Goal: Information Seeking & Learning: Learn about a topic

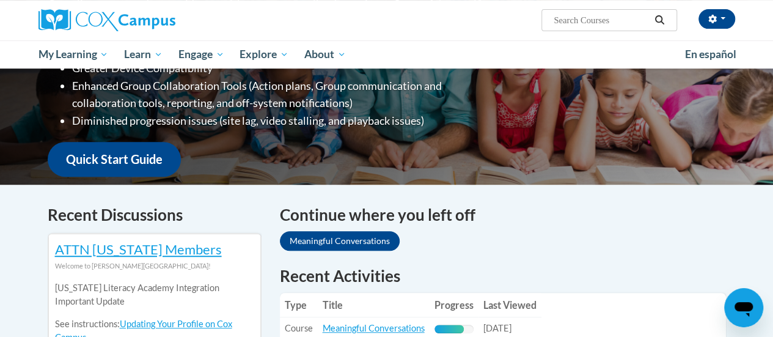
scroll to position [428, 0]
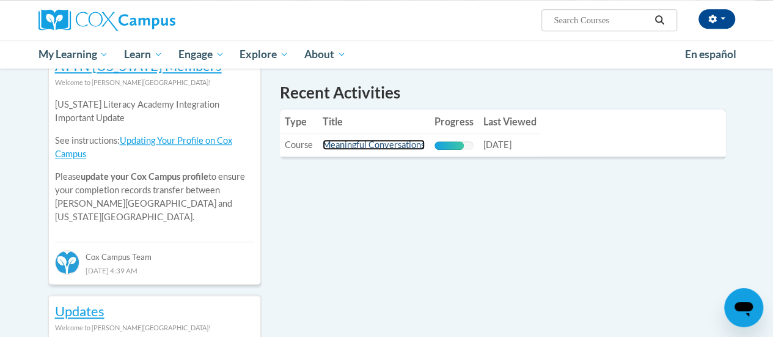
click at [385, 145] on link "Meaningful Conversations" at bounding box center [374, 144] width 102 height 10
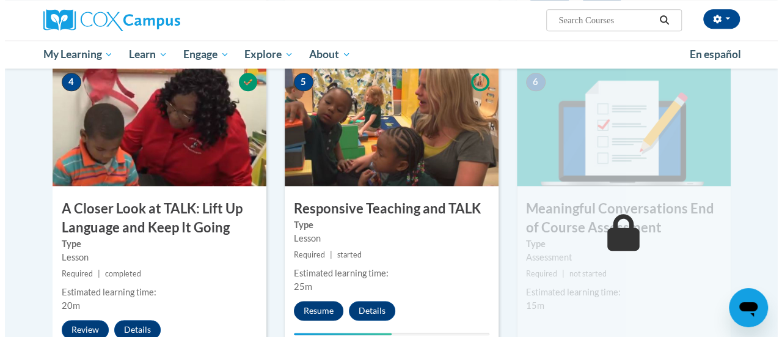
scroll to position [672, 0]
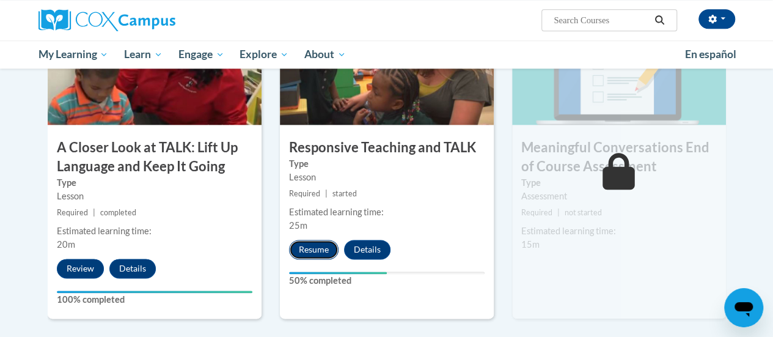
click at [307, 245] on button "Resume" at bounding box center [313, 249] width 49 height 20
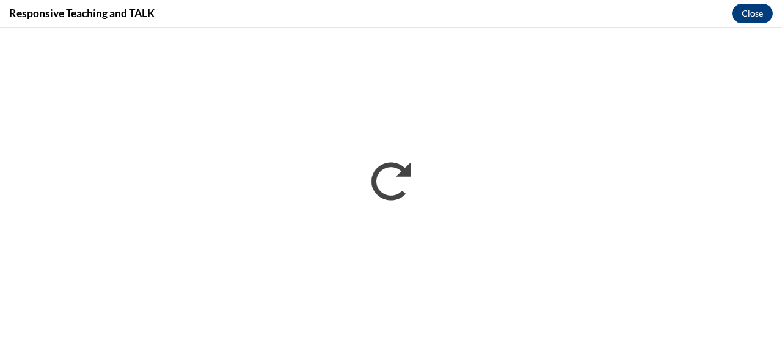
scroll to position [0, 0]
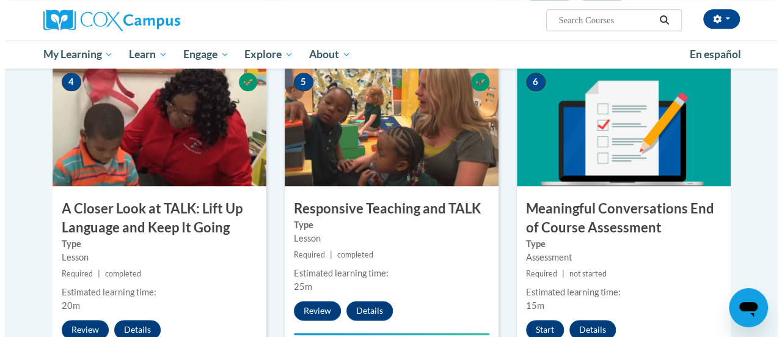
scroll to position [672, 0]
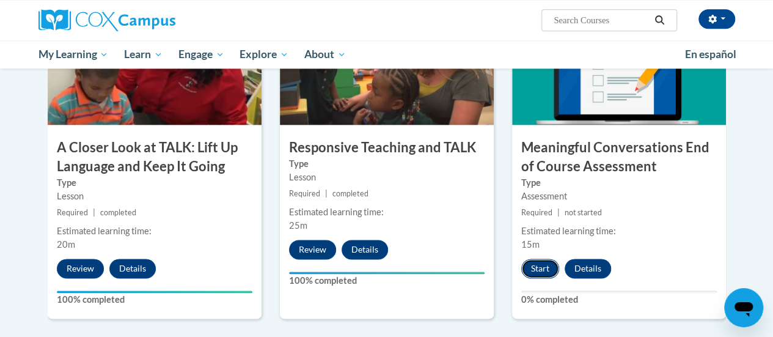
click at [529, 259] on button "Start" at bounding box center [540, 268] width 38 height 20
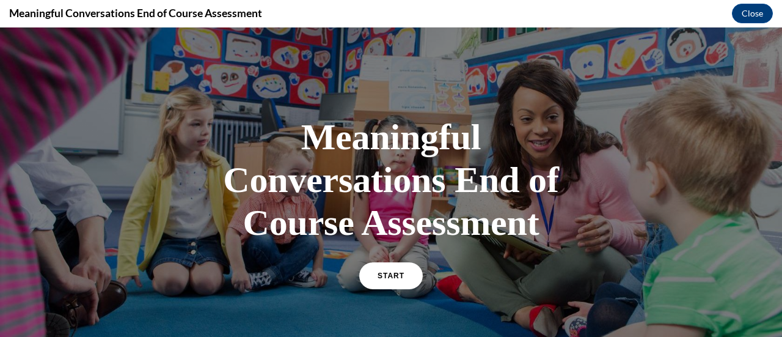
scroll to position [0, 0]
click at [394, 275] on span "START" at bounding box center [391, 275] width 28 height 9
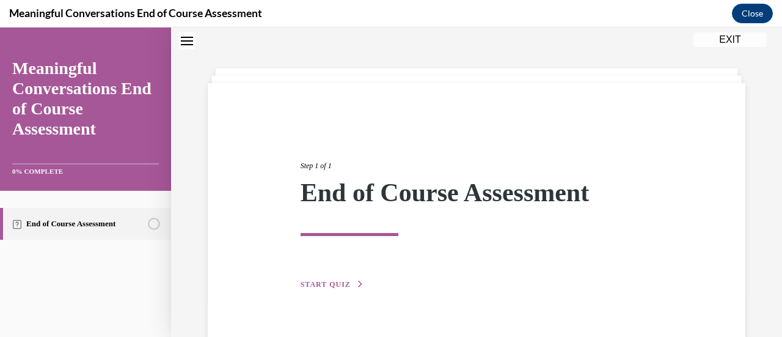
scroll to position [65, 0]
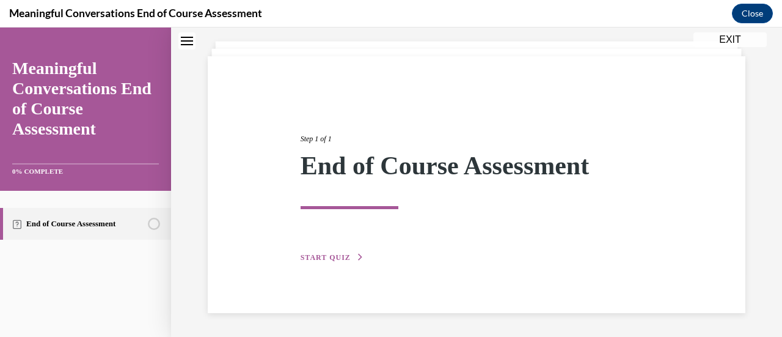
click at [349, 249] on div "Step 1 of 1 End of Course Assessment START QUIZ" at bounding box center [476, 184] width 371 height 159
click at [343, 258] on span "START QUIZ" at bounding box center [326, 257] width 50 height 9
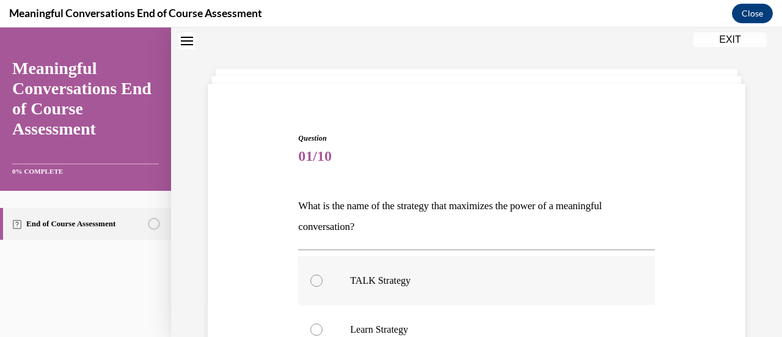
scroll to position [98, 0]
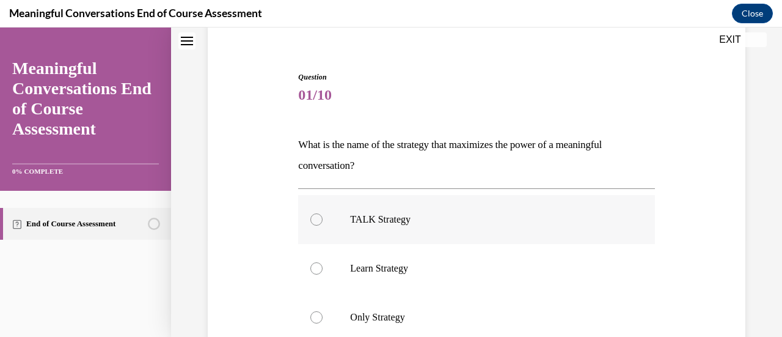
click at [319, 218] on div at bounding box center [316, 219] width 12 height 12
click at [319, 218] on input "TALK Strategy" at bounding box center [316, 219] width 12 height 12
radio input "true"
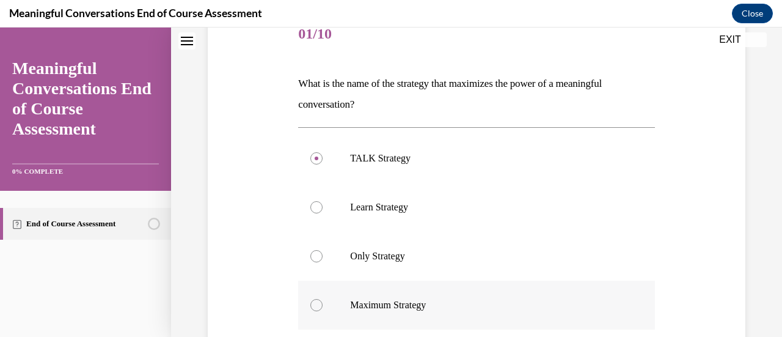
scroll to position [221, 0]
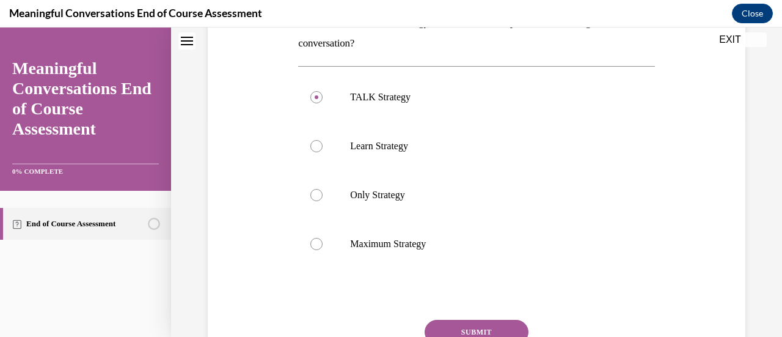
click at [442, 326] on button "SUBMIT" at bounding box center [477, 331] width 104 height 24
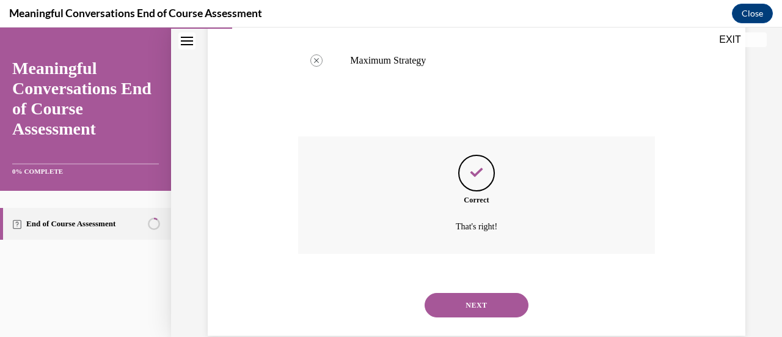
click at [469, 295] on button "NEXT" at bounding box center [477, 305] width 104 height 24
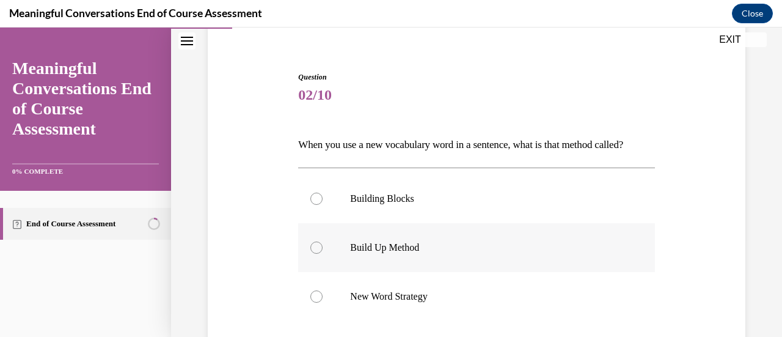
scroll to position [159, 0]
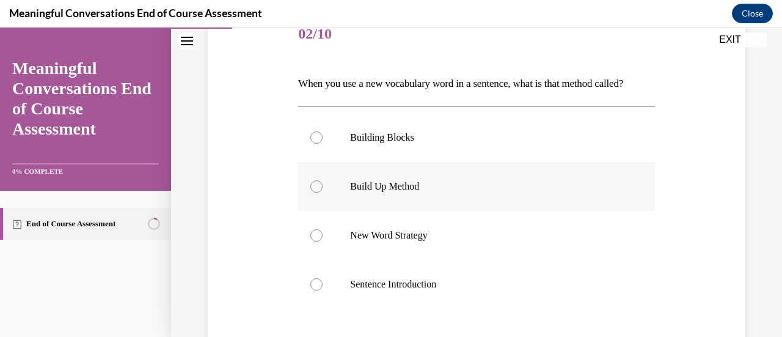
click at [311, 192] on div at bounding box center [316, 186] width 12 height 12
click at [311, 192] on input "Build Up Method" at bounding box center [316, 186] width 12 height 12
radio input "true"
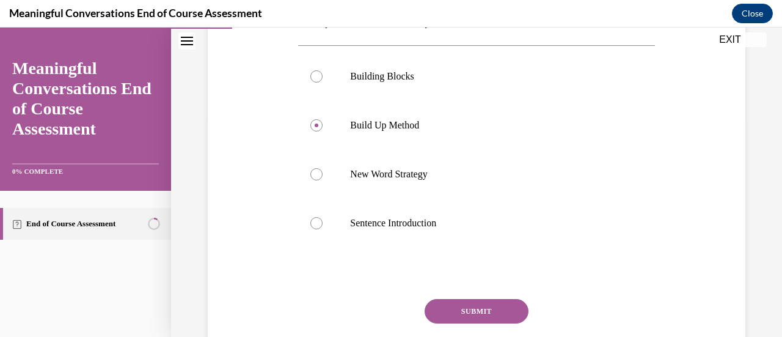
click at [476, 322] on button "SUBMIT" at bounding box center [477, 311] width 104 height 24
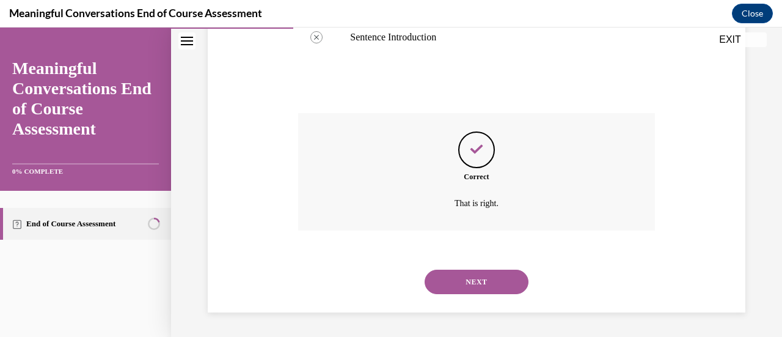
click at [456, 290] on button "NEXT" at bounding box center [477, 281] width 104 height 24
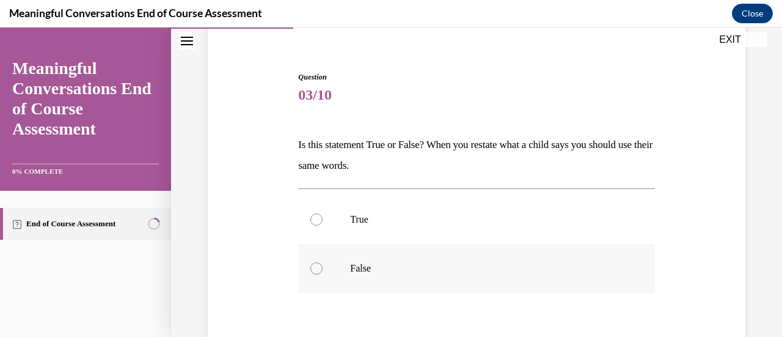
scroll to position [159, 0]
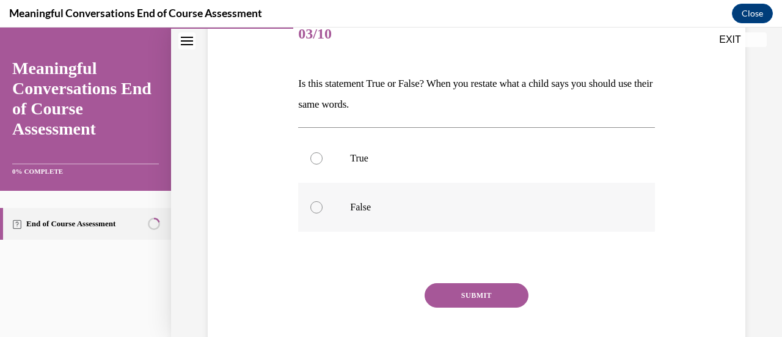
click at [319, 213] on label "False" at bounding box center [476, 207] width 356 height 49
click at [319, 213] on input "False" at bounding box center [316, 207] width 12 height 12
radio input "true"
click at [483, 271] on div "Question 03/10 Is this statement True or False? When you restate what a child s…" at bounding box center [476, 196] width 356 height 373
click at [481, 295] on button "SUBMIT" at bounding box center [477, 295] width 104 height 24
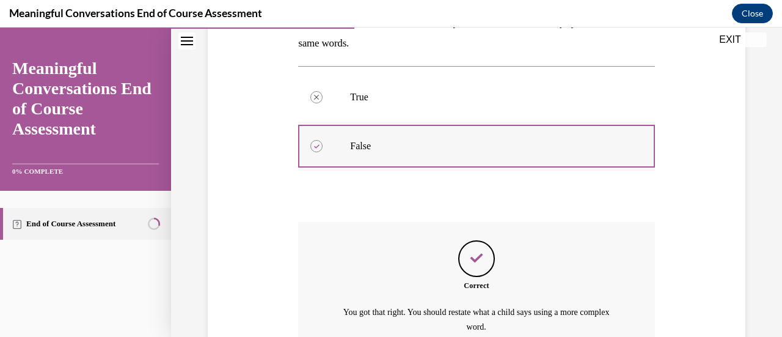
scroll to position [343, 0]
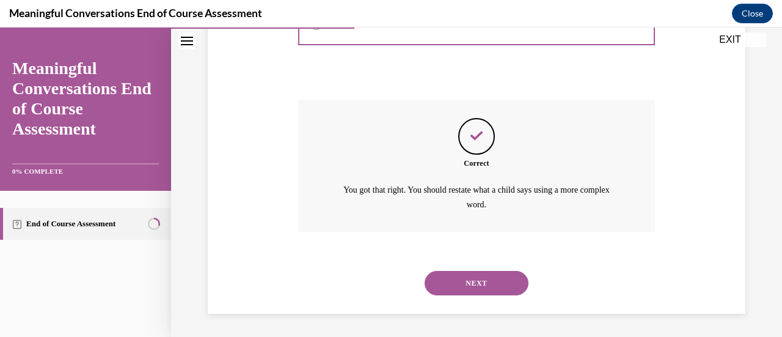
click at [459, 282] on button "NEXT" at bounding box center [477, 283] width 104 height 24
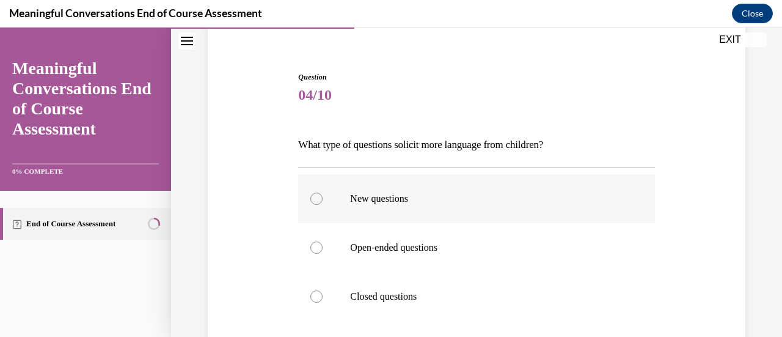
scroll to position [159, 0]
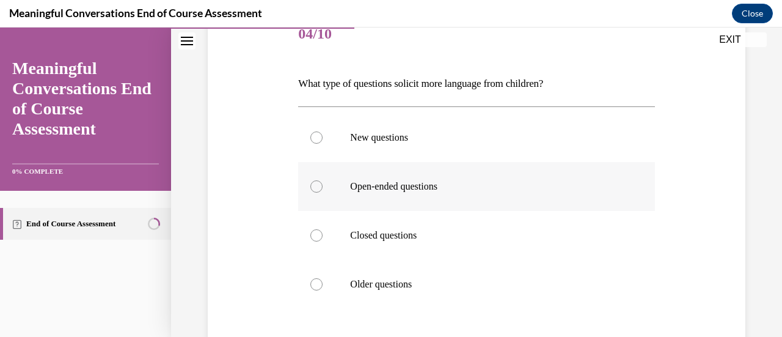
click at [315, 181] on div at bounding box center [316, 186] width 12 height 12
click at [315, 181] on input "Open-ended questions" at bounding box center [316, 186] width 12 height 12
radio input "true"
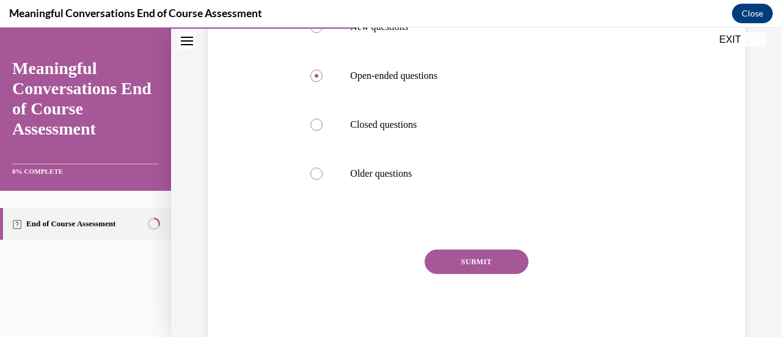
click at [473, 261] on button "SUBMIT" at bounding box center [477, 261] width 104 height 24
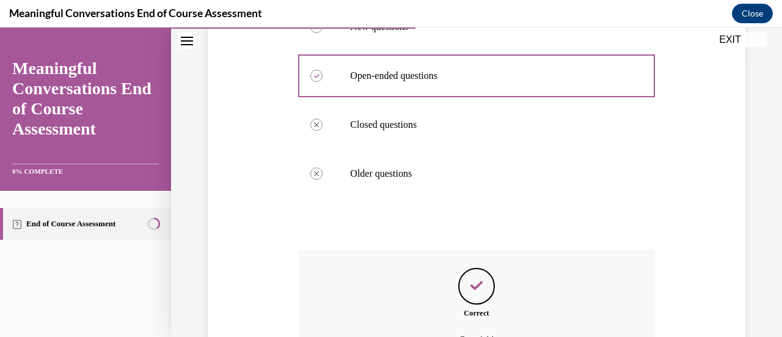
scroll to position [406, 0]
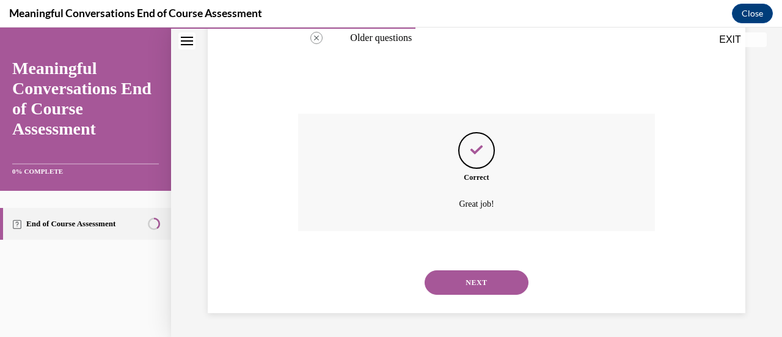
click at [463, 275] on button "NEXT" at bounding box center [477, 282] width 104 height 24
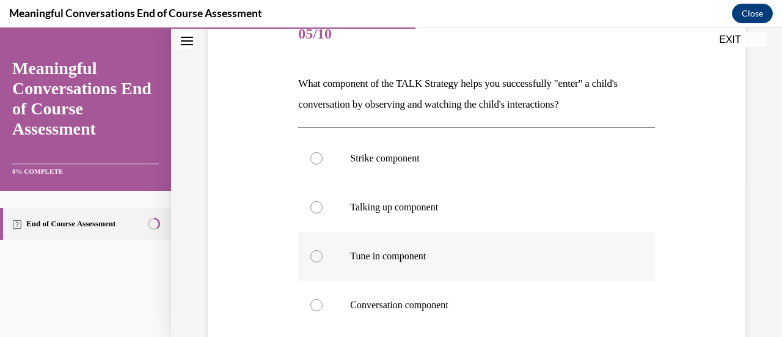
scroll to position [221, 0]
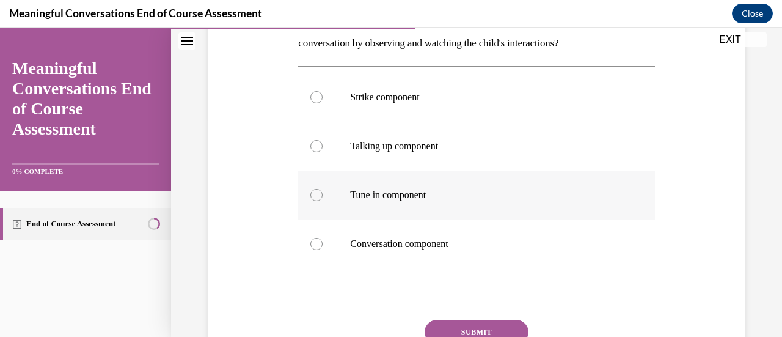
click at [313, 195] on div at bounding box center [316, 195] width 12 height 12
click at [313, 195] on input "Tune in component" at bounding box center [316, 195] width 12 height 12
radio input "true"
click at [473, 330] on button "SUBMIT" at bounding box center [477, 331] width 104 height 24
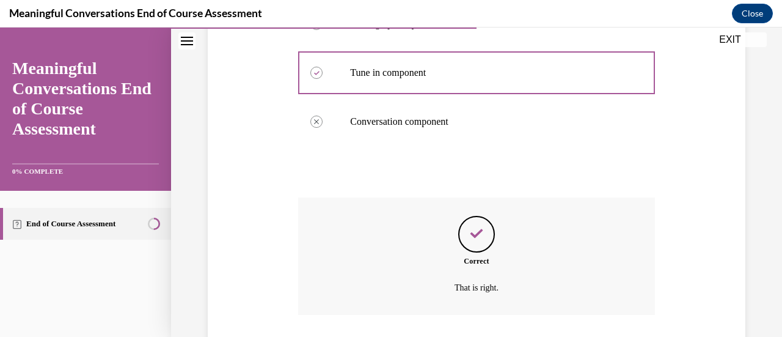
scroll to position [426, 0]
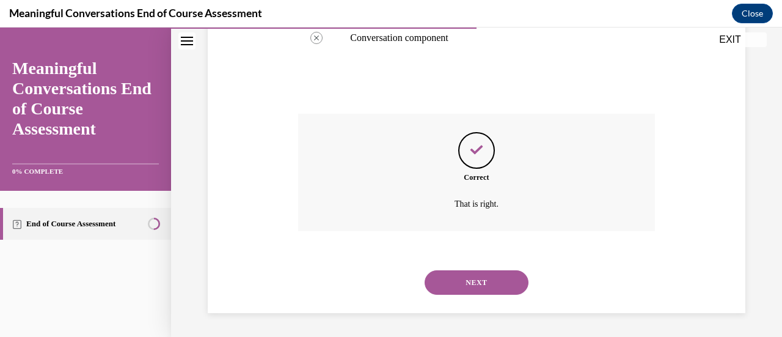
click at [469, 286] on button "NEXT" at bounding box center [477, 282] width 104 height 24
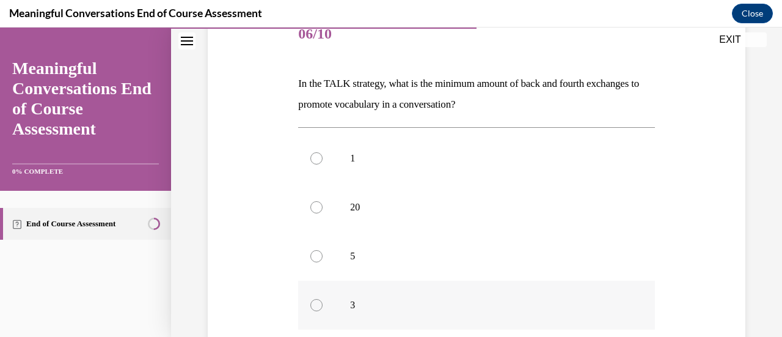
scroll to position [221, 0]
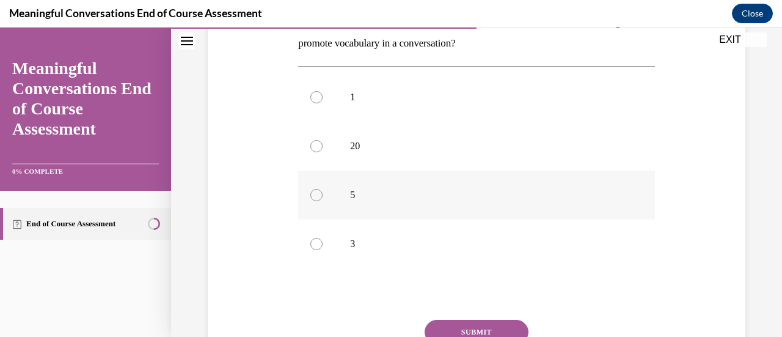
click at [313, 197] on div at bounding box center [316, 195] width 12 height 12
click at [313, 197] on input "5" at bounding box center [316, 195] width 12 height 12
radio input "true"
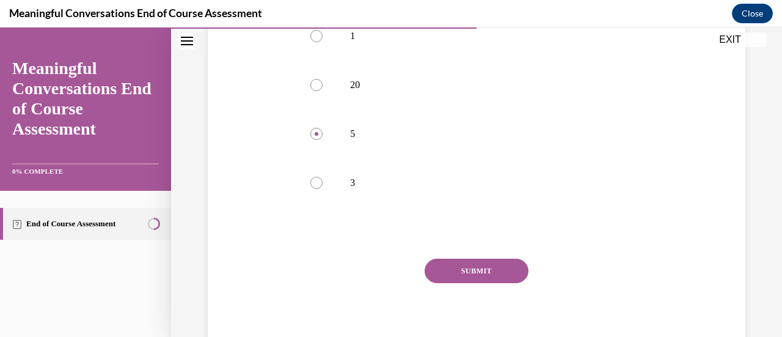
click at [476, 272] on button "SUBMIT" at bounding box center [477, 270] width 104 height 24
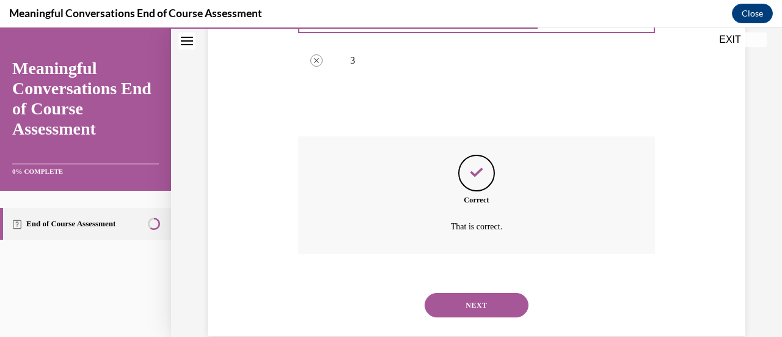
scroll to position [426, 0]
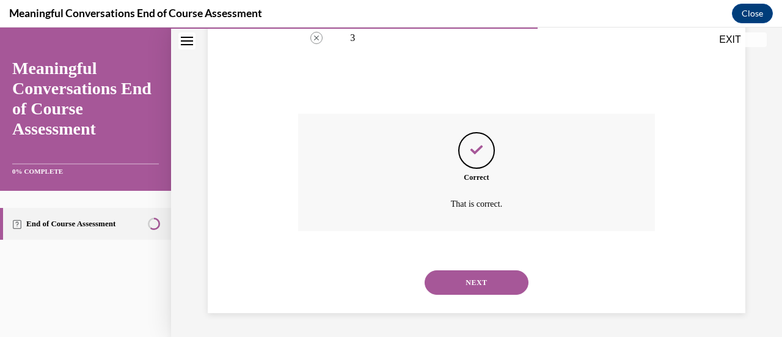
click at [467, 269] on div "NEXT" at bounding box center [476, 282] width 356 height 49
click at [467, 274] on button "NEXT" at bounding box center [477, 282] width 104 height 24
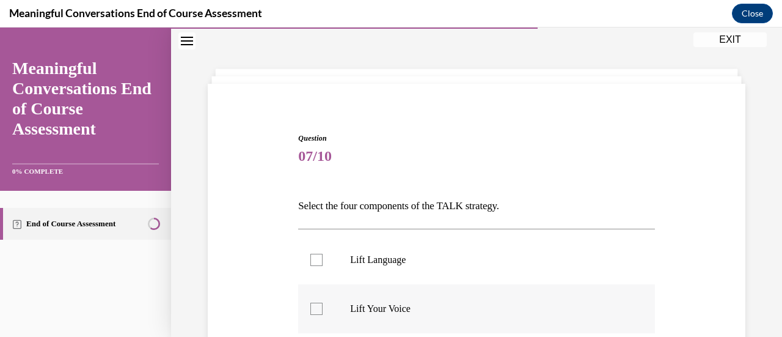
scroll to position [98, 0]
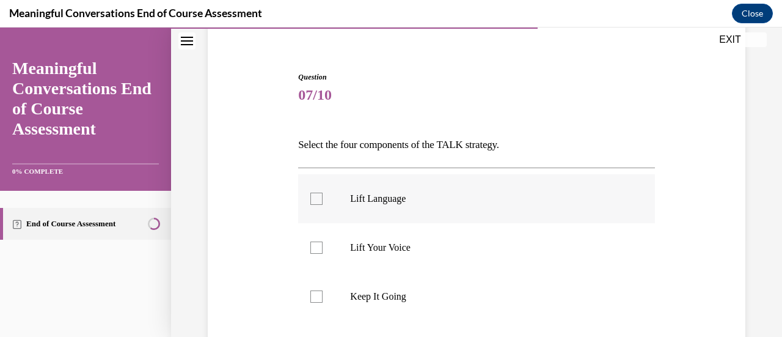
click at [318, 205] on label "Lift Language" at bounding box center [476, 198] width 356 height 49
click at [318, 205] on input "Lift Language" at bounding box center [316, 198] width 12 height 12
checkbox input "true"
click at [310, 247] on div at bounding box center [316, 247] width 12 height 12
click at [310, 247] on input "Lift Your Voice" at bounding box center [316, 247] width 12 height 12
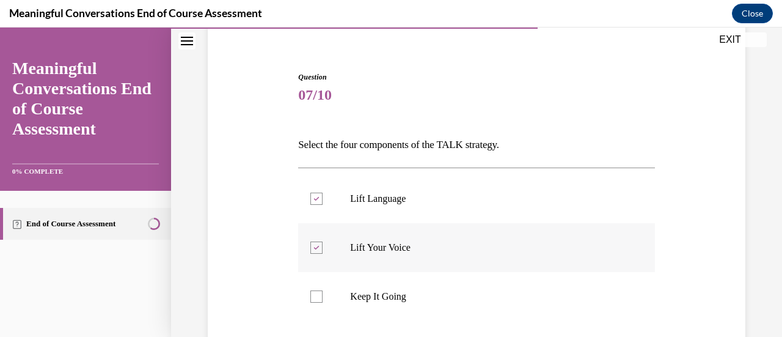
click at [310, 247] on div at bounding box center [316, 247] width 12 height 12
click at [310, 247] on input "Lift Your Voice" at bounding box center [316, 247] width 12 height 12
checkbox input "false"
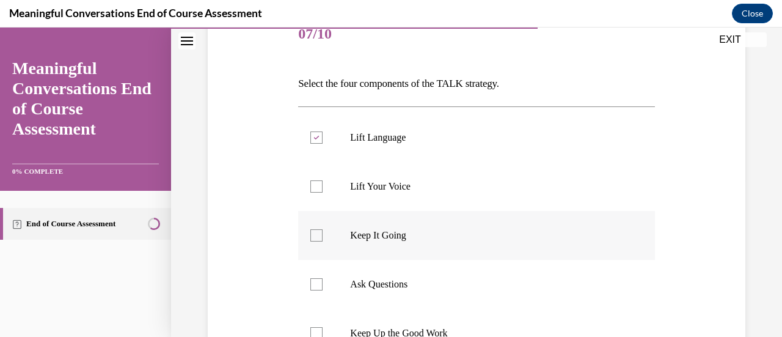
click at [319, 238] on div at bounding box center [316, 235] width 12 height 12
click at [319, 238] on input "Keep It Going" at bounding box center [316, 235] width 12 height 12
checkbox input "true"
click at [318, 285] on div at bounding box center [316, 284] width 12 height 12
click at [318, 285] on input "Ask Questions" at bounding box center [316, 284] width 12 height 12
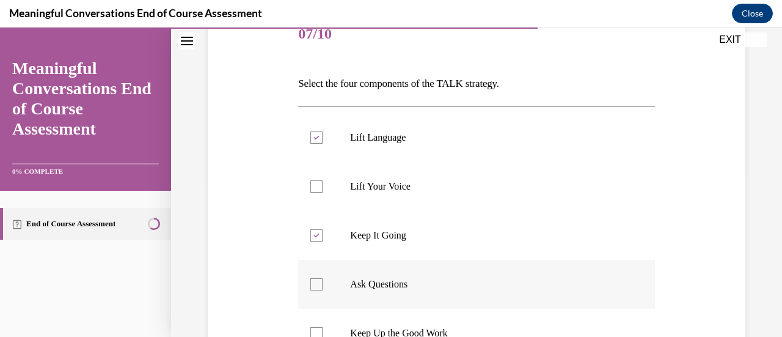
checkbox input "true"
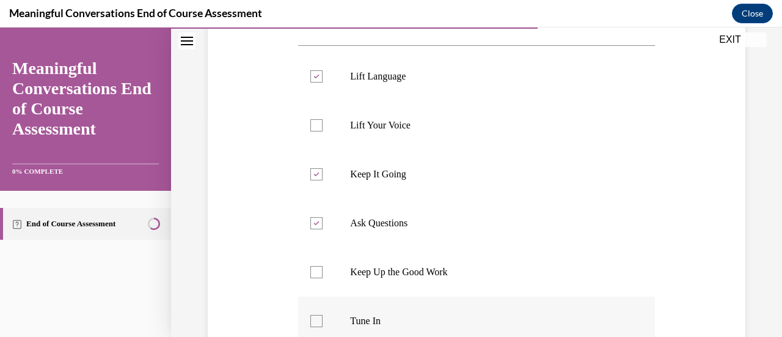
scroll to position [282, 0]
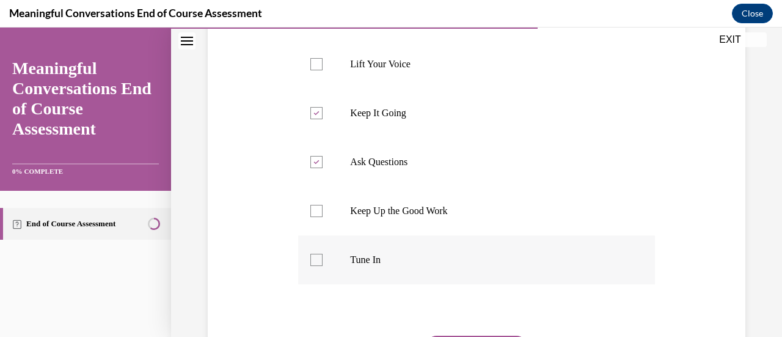
click at [321, 266] on label "Tune In" at bounding box center [476, 259] width 356 height 49
click at [321, 266] on input "Tune In" at bounding box center [316, 260] width 12 height 12
checkbox input "true"
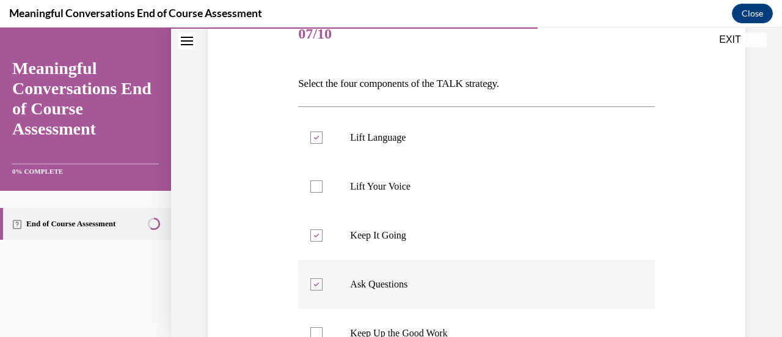
scroll to position [368, 0]
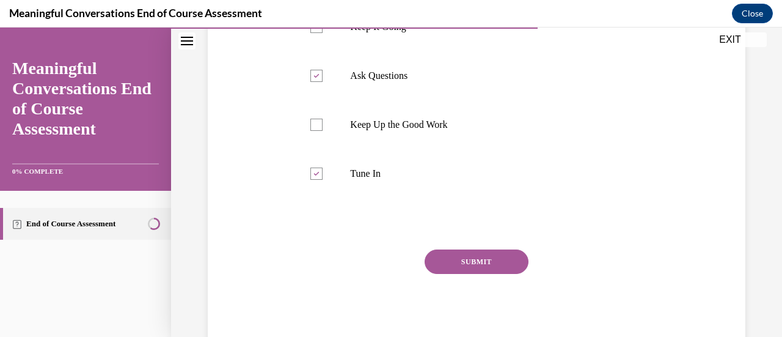
click at [449, 269] on button "SUBMIT" at bounding box center [477, 261] width 104 height 24
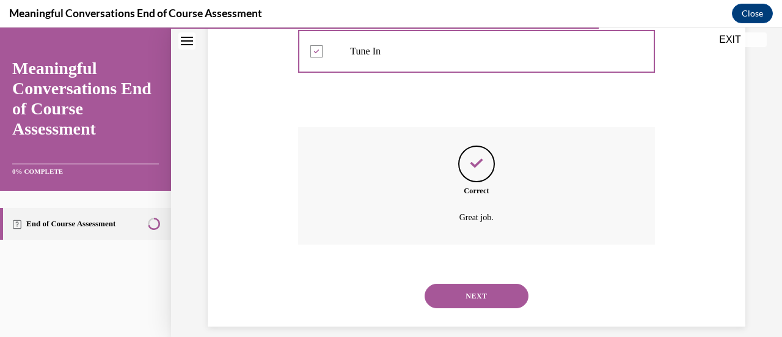
click at [461, 288] on button "NEXT" at bounding box center [477, 295] width 104 height 24
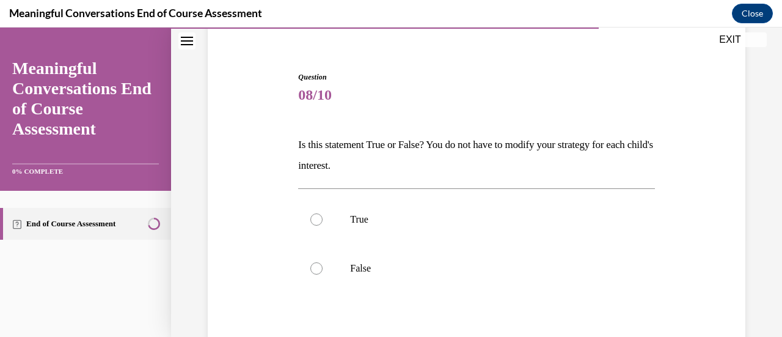
scroll to position [159, 0]
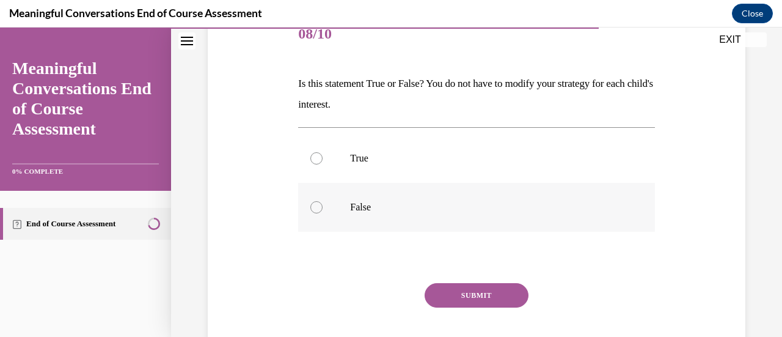
click at [318, 211] on div at bounding box center [316, 207] width 12 height 12
click at [318, 211] on input "False" at bounding box center [316, 207] width 12 height 12
radio input "true"
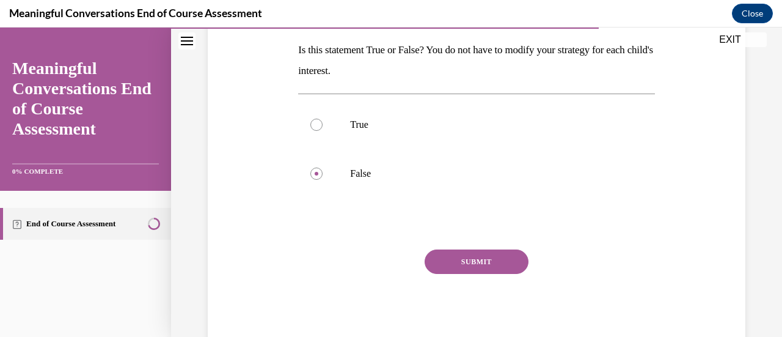
click at [454, 257] on button "SUBMIT" at bounding box center [477, 261] width 104 height 24
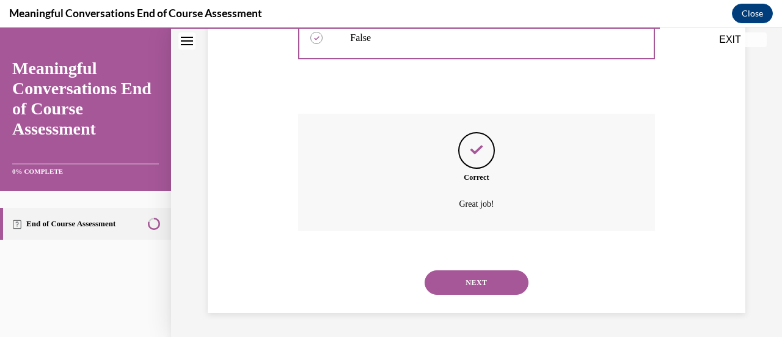
click at [456, 272] on button "NEXT" at bounding box center [477, 282] width 104 height 24
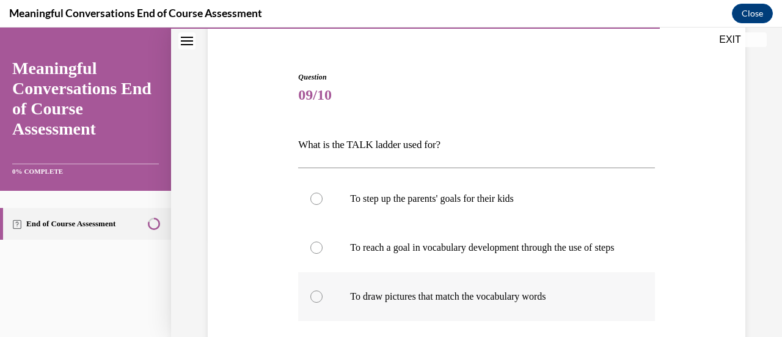
scroll to position [159, 0]
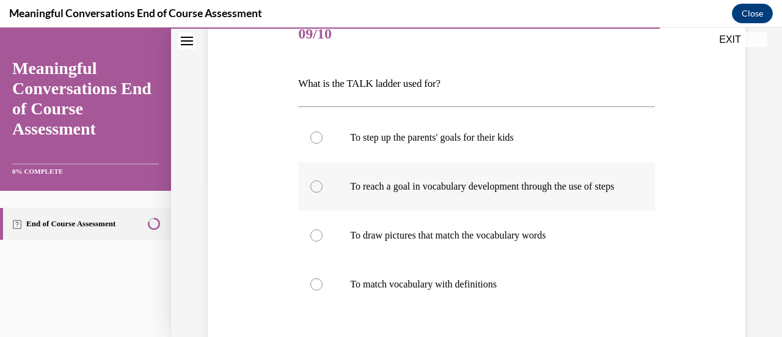
click at [318, 192] on div at bounding box center [316, 186] width 12 height 12
click at [318, 192] on input "To reach a goal in vocabulary development through the use of steps" at bounding box center [316, 186] width 12 height 12
radio input "true"
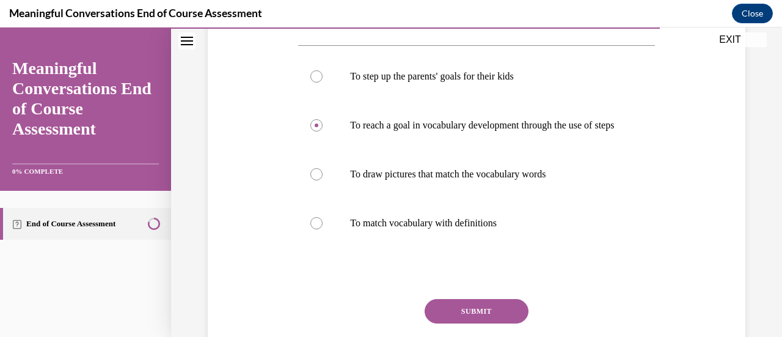
scroll to position [282, 0]
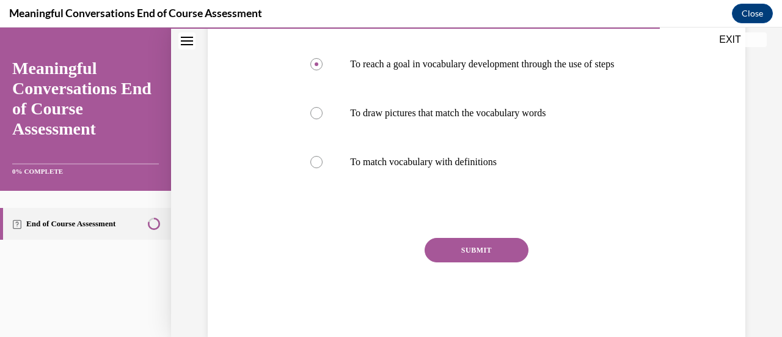
click at [441, 262] on button "SUBMIT" at bounding box center [477, 250] width 104 height 24
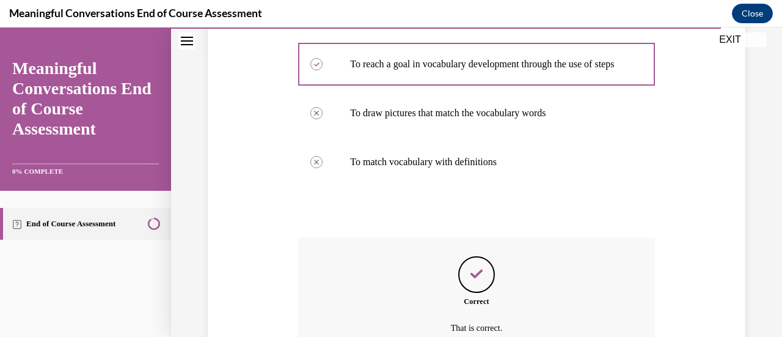
scroll to position [404, 0]
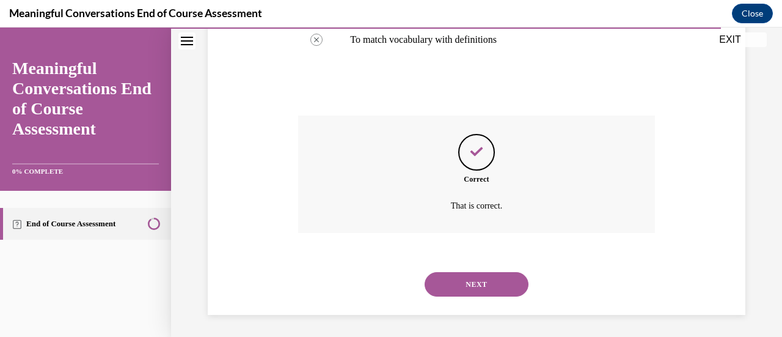
click at [440, 296] on button "NEXT" at bounding box center [477, 284] width 104 height 24
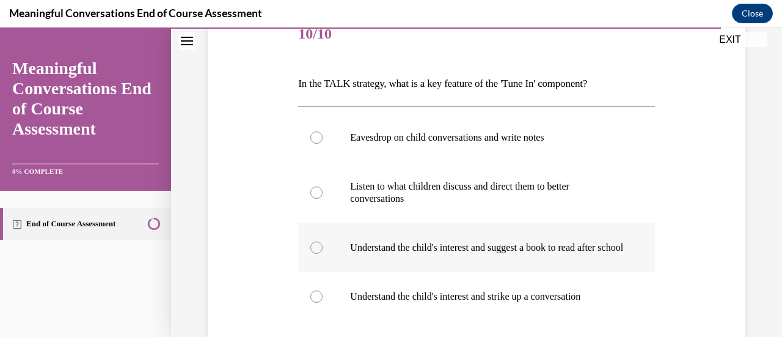
scroll to position [221, 0]
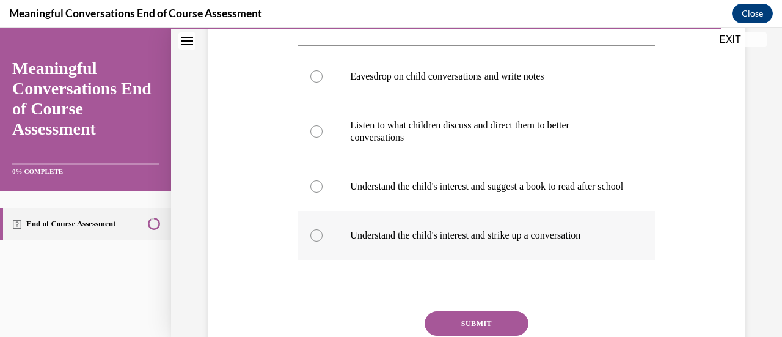
click at [321, 249] on label "Understand the child's interest and strike up a conversation" at bounding box center [476, 235] width 356 height 49
click at [321, 241] on input "Understand the child's interest and strike up a conversation" at bounding box center [316, 235] width 12 height 12
radio input "true"
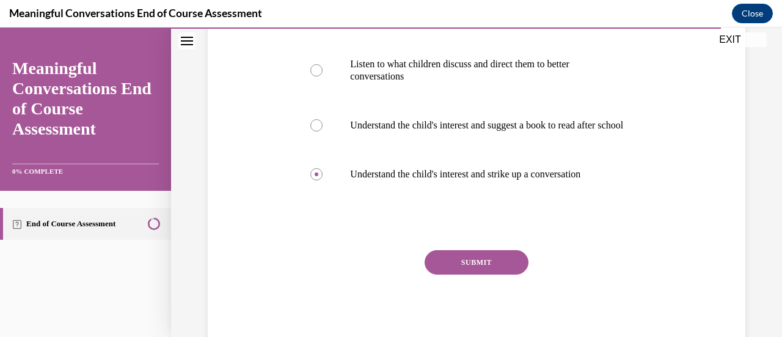
click at [458, 271] on button "SUBMIT" at bounding box center [477, 262] width 104 height 24
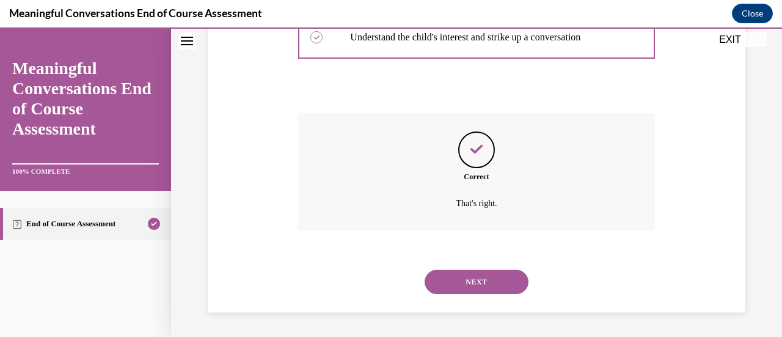
click at [459, 279] on button "NEXT" at bounding box center [477, 281] width 104 height 24
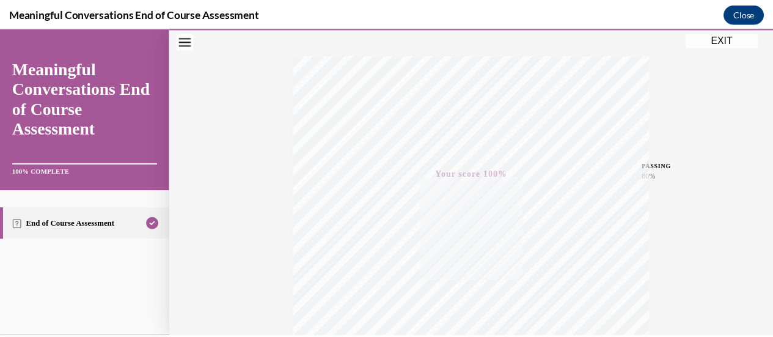
scroll to position [0, 0]
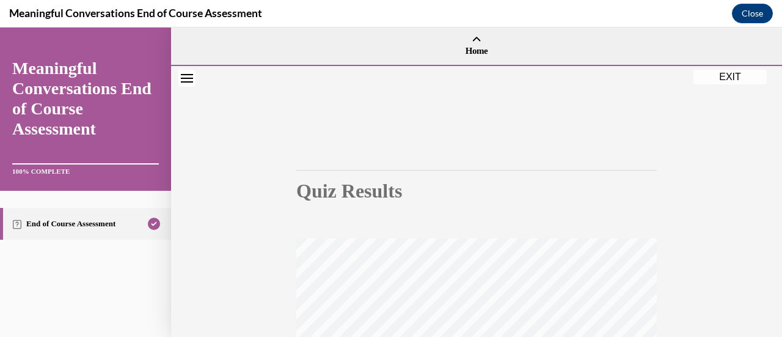
click at [722, 82] on button "EXIT" at bounding box center [729, 77] width 73 height 15
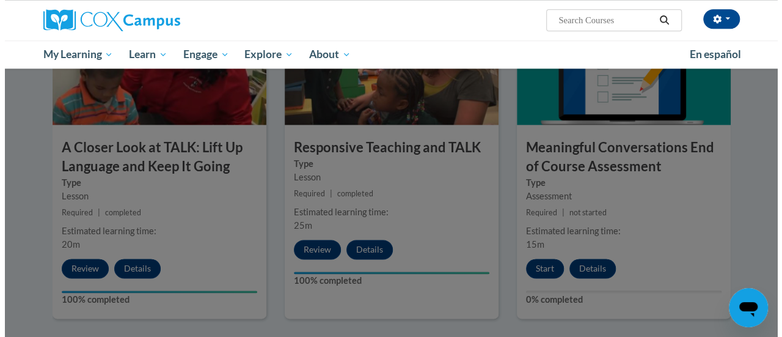
scroll to position [855, 0]
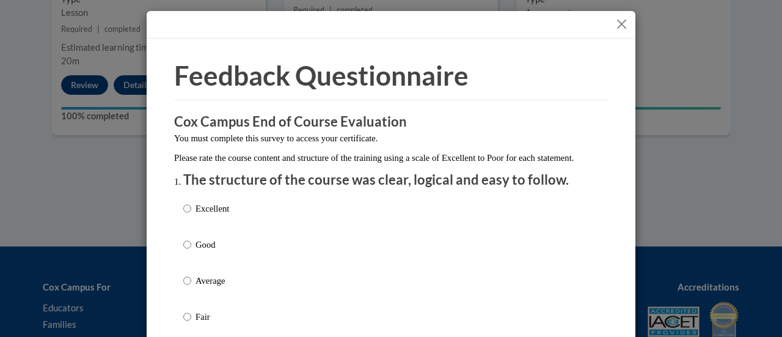
click at [187, 219] on label "Excellent" at bounding box center [206, 218] width 46 height 33
click at [187, 215] on input "Excellent" at bounding box center [187, 208] width 8 height 13
radio input "true"
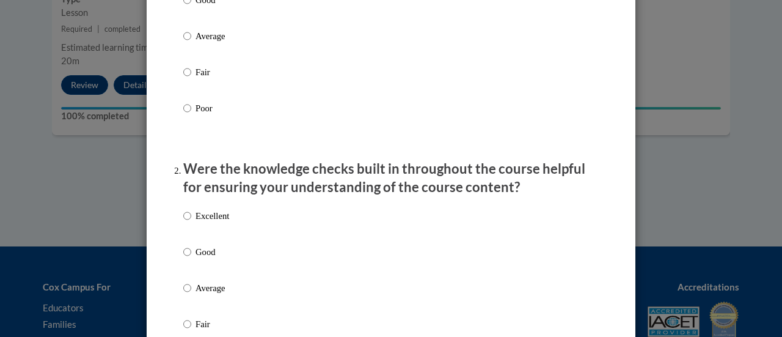
click at [183, 222] on input "Excellent" at bounding box center [187, 215] width 8 height 13
radio input "true"
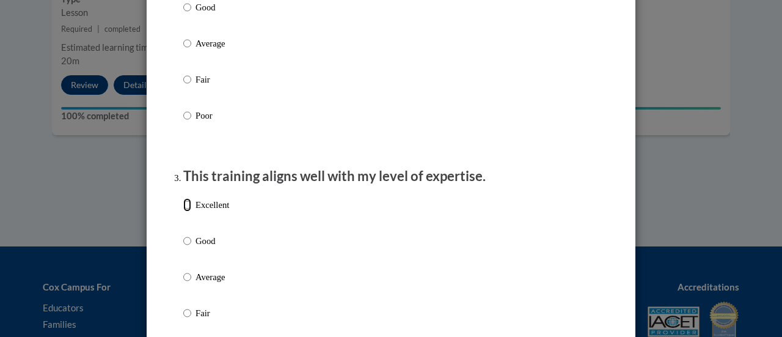
click at [183, 211] on input "Excellent" at bounding box center [187, 204] width 8 height 13
radio input "true"
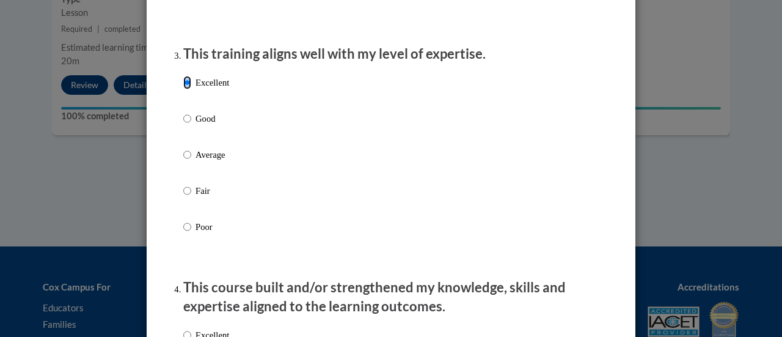
scroll to position [733, 0]
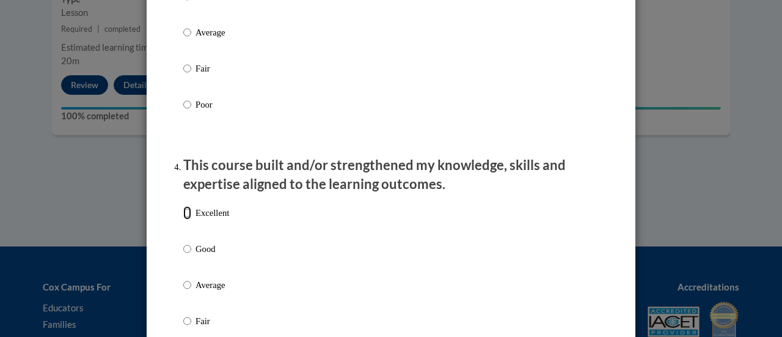
click at [183, 219] on input "Excellent" at bounding box center [187, 212] width 8 height 13
radio input "true"
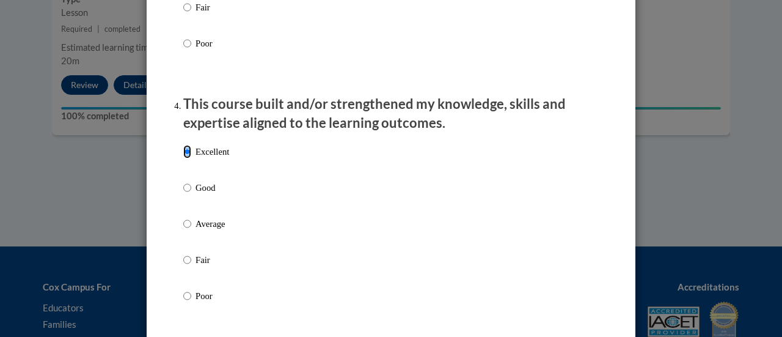
scroll to position [1038, 0]
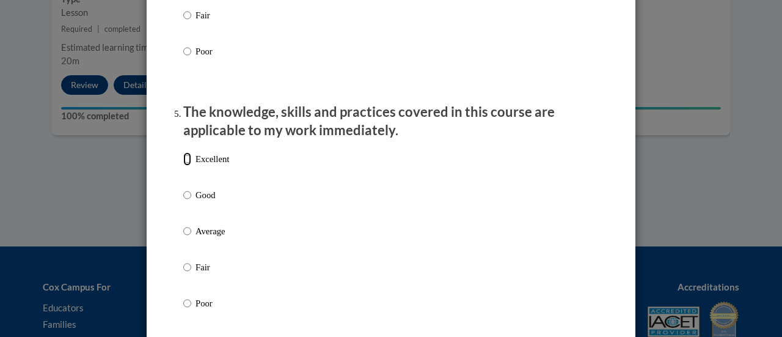
click at [183, 166] on input "Excellent" at bounding box center [187, 158] width 8 height 13
radio input "true"
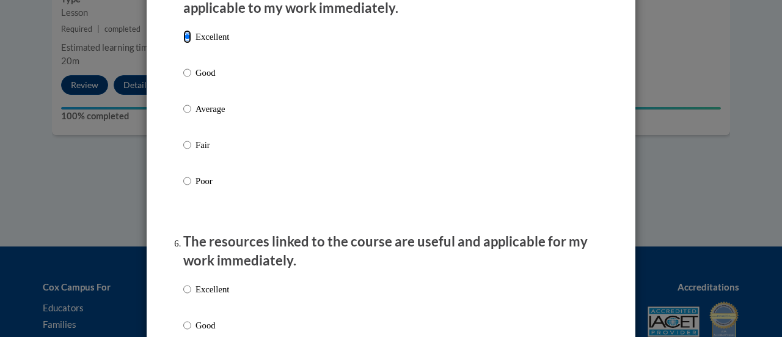
scroll to position [1344, 0]
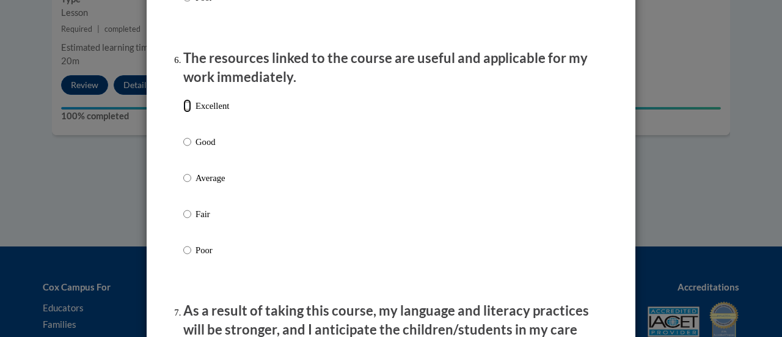
click at [183, 112] on input "Excellent" at bounding box center [187, 105] width 8 height 13
radio input "true"
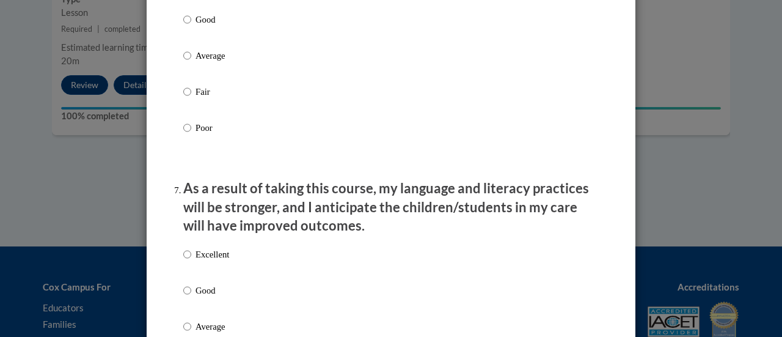
scroll to position [1527, 0]
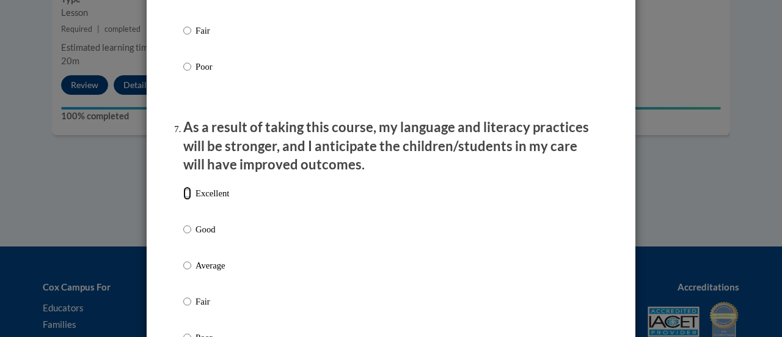
click at [186, 200] on input "Excellent" at bounding box center [187, 192] width 8 height 13
radio input "true"
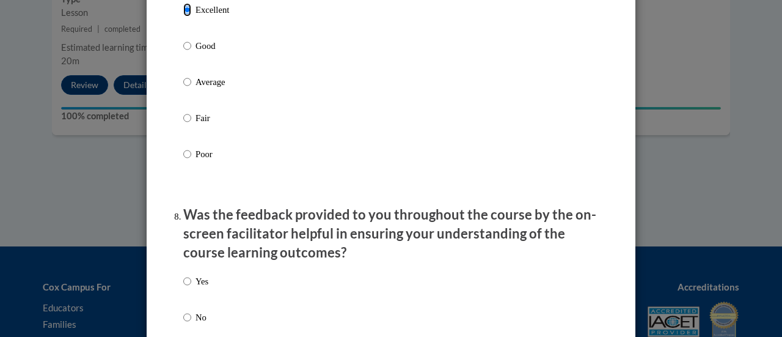
scroll to position [1772, 0]
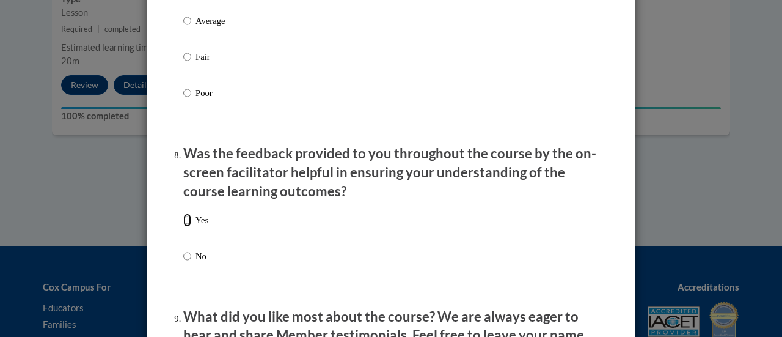
click at [183, 227] on input "Yes" at bounding box center [187, 219] width 8 height 13
radio input "true"
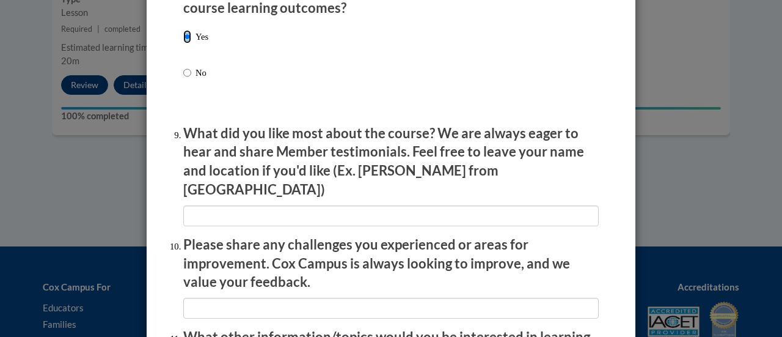
scroll to position [2016, 0]
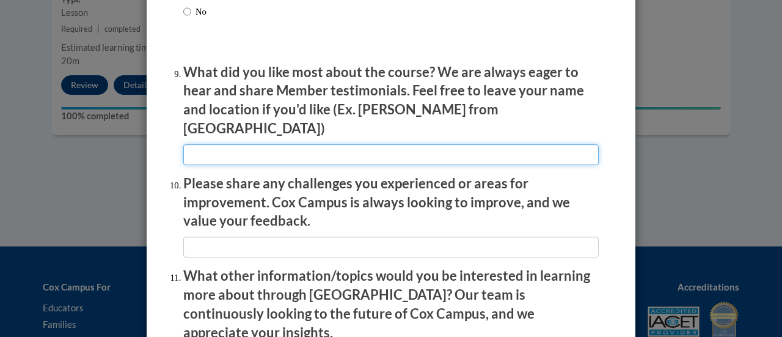
click at [283, 149] on input "textbox" at bounding box center [390, 154] width 415 height 21
type input "The real-life example videos"
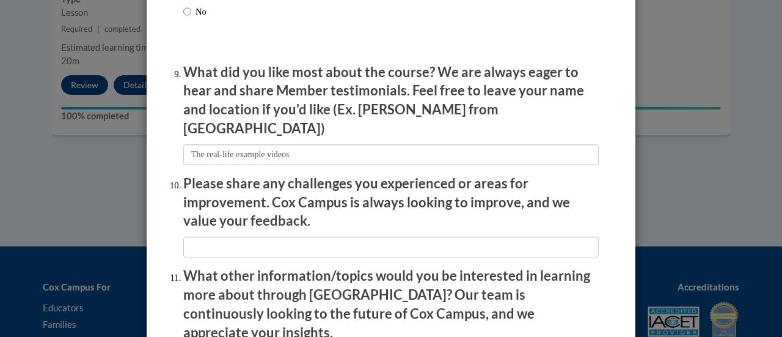
click at [262, 189] on p "Please share any challenges you experienced or areas for improvement. Cox Campu…" at bounding box center [390, 202] width 415 height 56
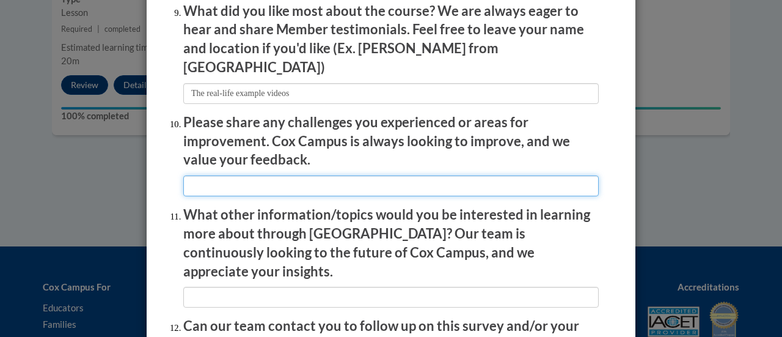
click at [269, 180] on input "textbox" at bounding box center [390, 185] width 415 height 21
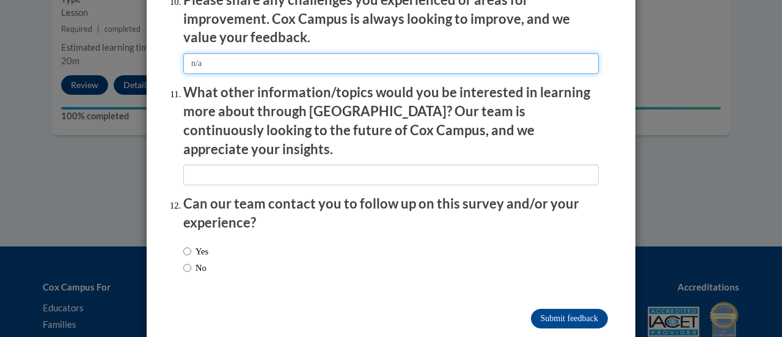
type input "n/a"
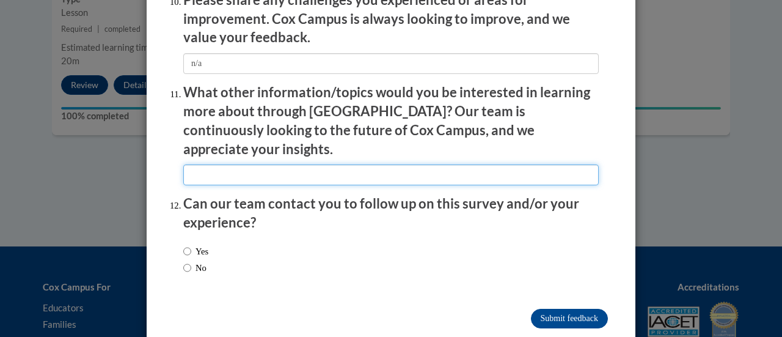
click at [284, 164] on input "textbox" at bounding box center [390, 174] width 415 height 21
type input "n/a"
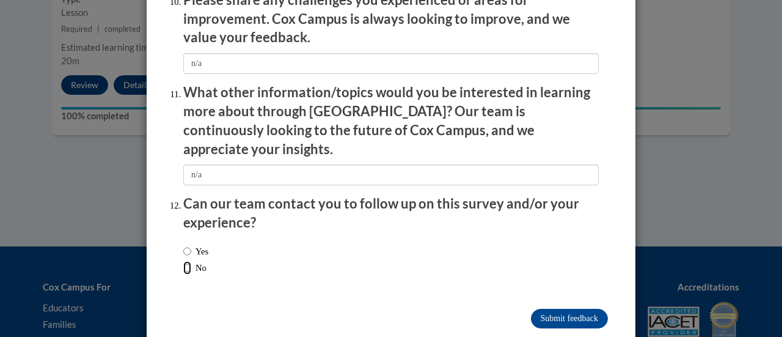
click at [184, 261] on input "No" at bounding box center [187, 267] width 8 height 13
radio input "true"
click at [539, 308] on input "Submit feedback" at bounding box center [569, 318] width 77 height 20
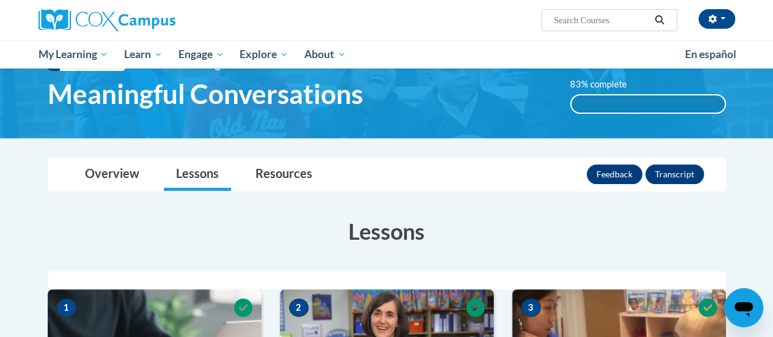
scroll to position [0, 0]
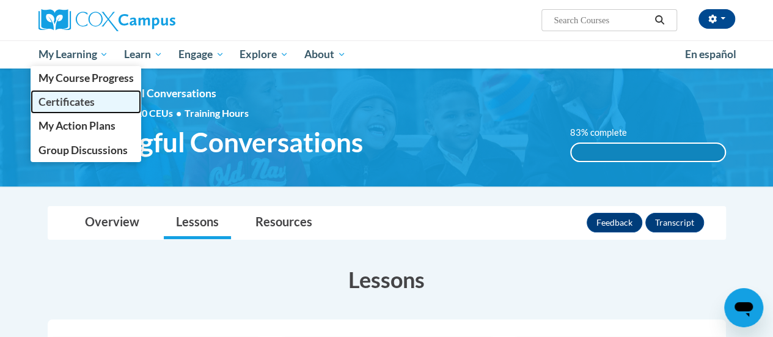
click at [62, 96] on span "Certificates" at bounding box center [66, 101] width 56 height 13
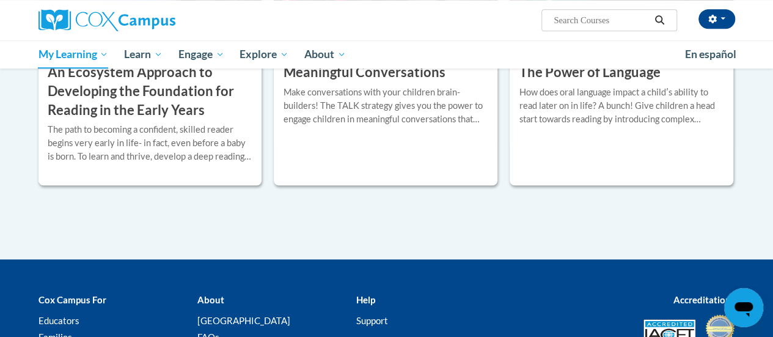
scroll to position [232, 0]
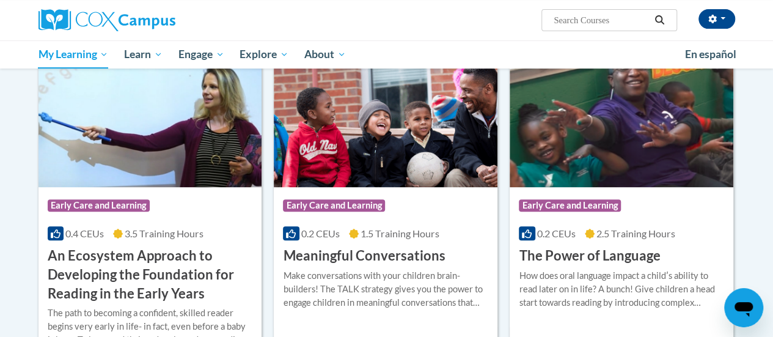
click at [398, 136] on img at bounding box center [386, 124] width 224 height 125
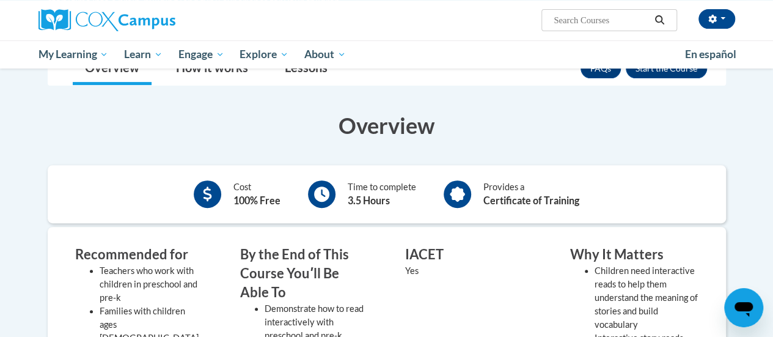
scroll to position [122, 0]
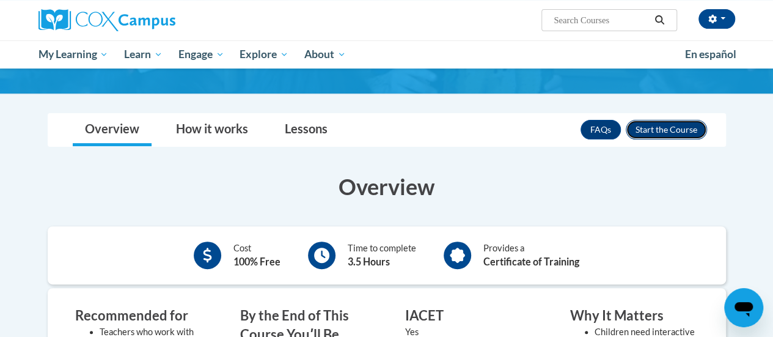
click at [655, 138] on button "Enroll" at bounding box center [666, 130] width 81 height 20
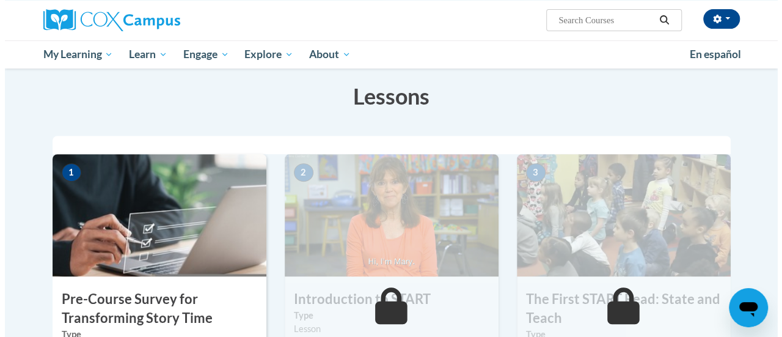
scroll to position [244, 0]
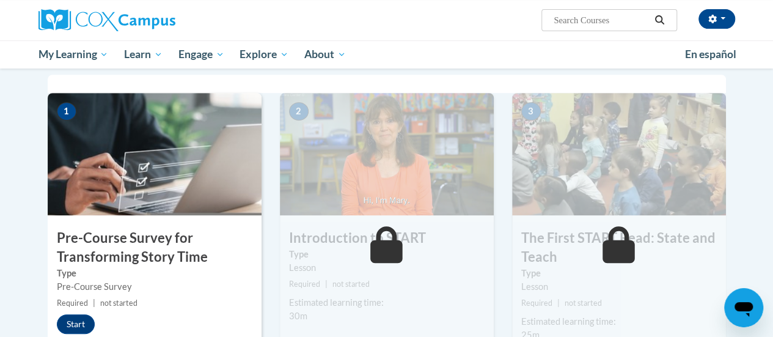
click at [140, 169] on img at bounding box center [155, 154] width 214 height 122
click at [80, 318] on button "Start" at bounding box center [76, 324] width 38 height 20
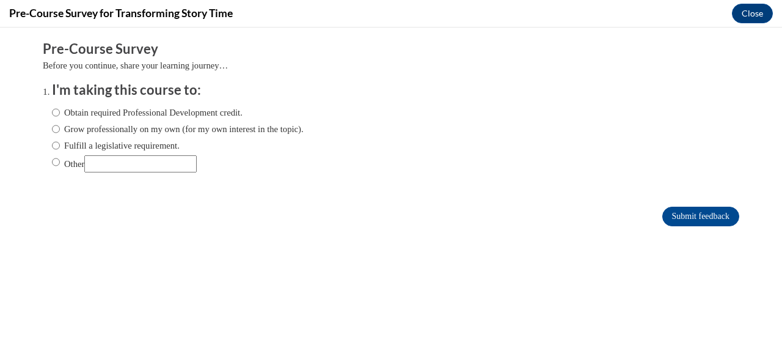
scroll to position [0, 0]
click at [52, 144] on input "Fulfill a legislative requirement." at bounding box center [56, 145] width 8 height 13
radio input "true"
click at [662, 211] on input "Submit feedback" at bounding box center [700, 216] width 77 height 20
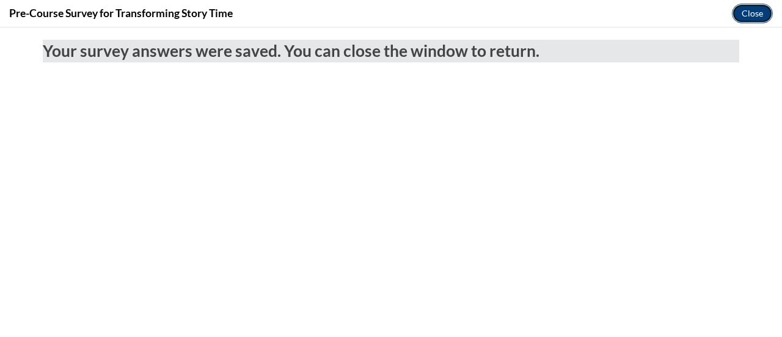
drag, startPoint x: 738, startPoint y: 8, endPoint x: 740, endPoint y: 15, distance: 7.7
click at [738, 9] on button "Close" at bounding box center [752, 14] width 41 height 20
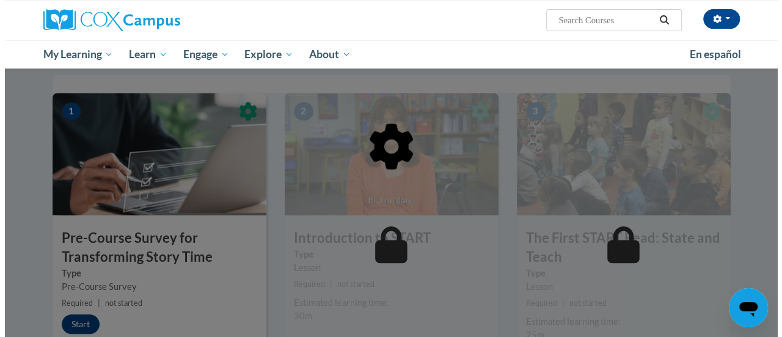
scroll to position [305, 0]
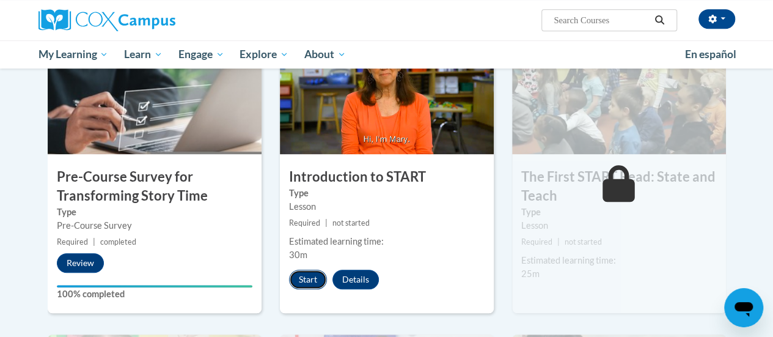
click at [310, 283] on button "Start" at bounding box center [308, 279] width 38 height 20
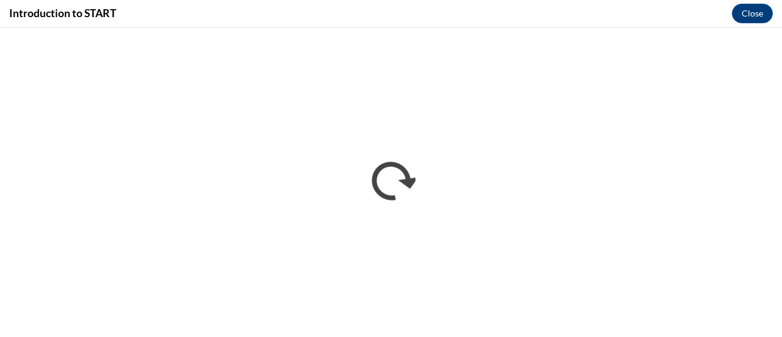
scroll to position [0, 0]
